Goal: Information Seeking & Learning: Learn about a topic

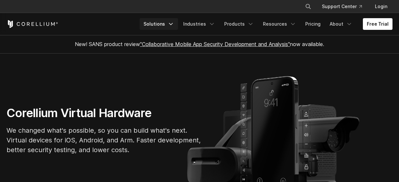
click at [178, 22] on link "Solutions" at bounding box center [159, 24] width 38 height 12
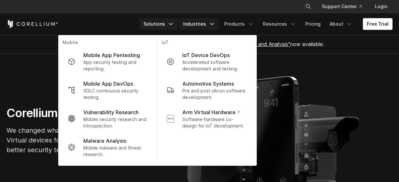
click at [219, 24] on link "Industries" at bounding box center [199, 24] width 40 height 12
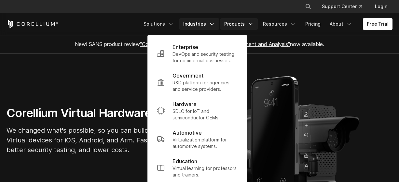
click at [253, 25] on link "Products" at bounding box center [238, 24] width 37 height 12
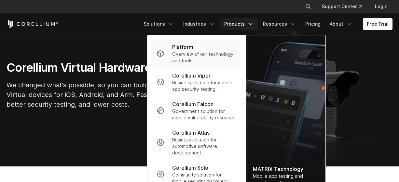
scroll to position [47, 0]
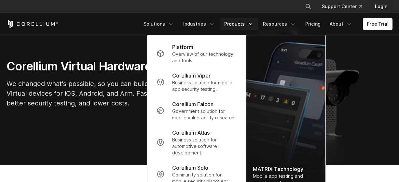
click at [382, 6] on link "Login" at bounding box center [380, 7] width 23 height 12
click at [378, 24] on link "Free Trial" at bounding box center [378, 24] width 30 height 12
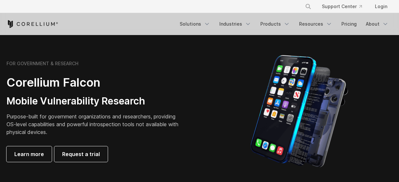
scroll to position [319, 0]
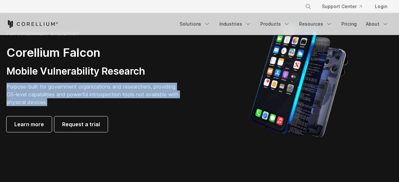
drag, startPoint x: 155, startPoint y: 101, endPoint x: 6, endPoint y: 88, distance: 149.9
click at [6, 88] on div "FOR GOVERNMENT & RESEARCH Corellium Falcon Mobile Vulnerability Research Purpos…" at bounding box center [99, 81] width 199 height 101
copy p "Purpose-built for government organizations and researchers, providing OS-level …"
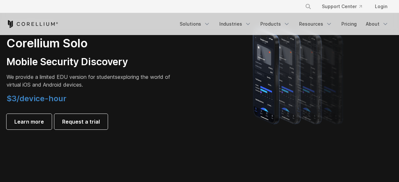
scroll to position [492, 0]
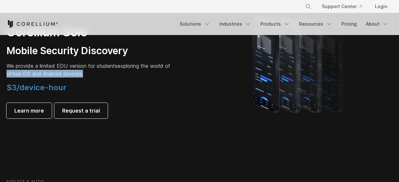
drag, startPoint x: 91, startPoint y: 75, endPoint x: 4, endPoint y: 71, distance: 86.9
click at [4, 71] on div "FOR STUDENTS ONLY Corellium Solo Mobile Security Discovery We provide a limited…" at bounding box center [99, 64] width 199 height 109
click at [91, 67] on span "We provide a limited EDU version for students" at bounding box center [62, 66] width 111 height 7
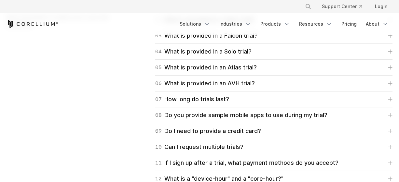
scroll to position [984, 0]
click at [183, 63] on div "05 What is provided in an Atlas trial?" at bounding box center [205, 67] width 101 height 9
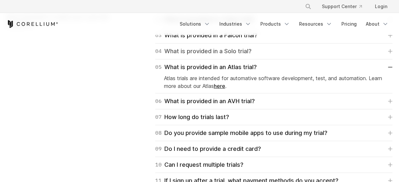
click at [175, 51] on div "04 What is provided in a Solo trial?" at bounding box center [203, 51] width 96 height 9
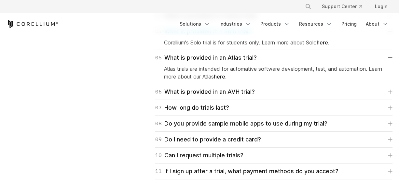
scroll to position [1005, 0]
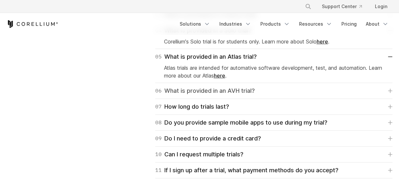
click at [256, 94] on link "06 What is provided in an AVH trial?" at bounding box center [273, 91] width 237 height 9
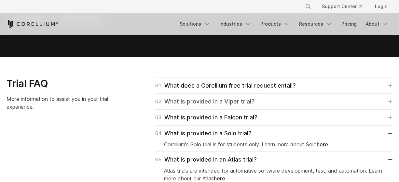
scroll to position [903, 0]
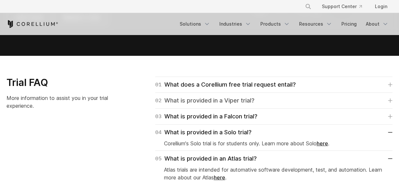
click at [202, 99] on div "02 What is provided in a Viper trial?" at bounding box center [204, 100] width 99 height 9
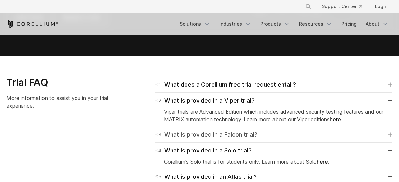
click at [202, 139] on div "03 What is provided in a Falcon trial?" at bounding box center [206, 134] width 102 height 9
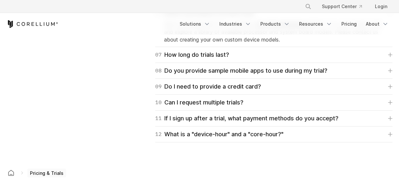
scroll to position [1084, 0]
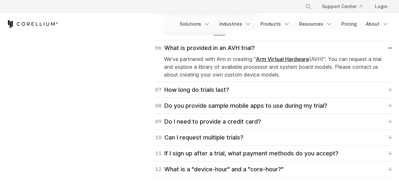
click at [251, 25] on icon "Navigation Menu" at bounding box center [248, 24] width 7 height 7
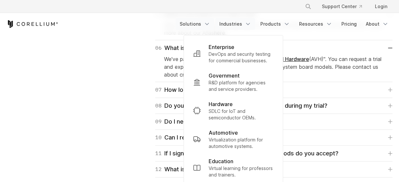
click at [214, 24] on link "Solutions" at bounding box center [195, 24] width 38 height 12
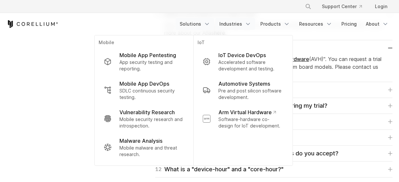
click at [254, 20] on link "Industries" at bounding box center [235, 24] width 40 height 12
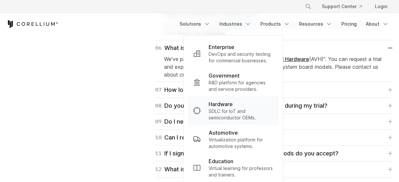
scroll to position [1089, 0]
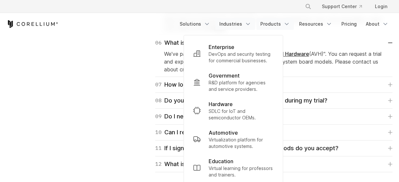
click at [292, 20] on link "Products" at bounding box center [274, 24] width 37 height 12
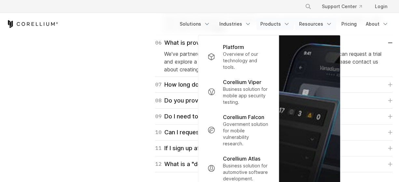
click at [318, 24] on link "Resources" at bounding box center [315, 24] width 41 height 12
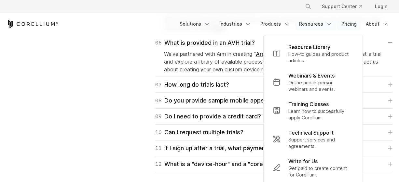
click at [360, 23] on link "Pricing" at bounding box center [348, 24] width 23 height 12
